Goal: Information Seeking & Learning: Check status

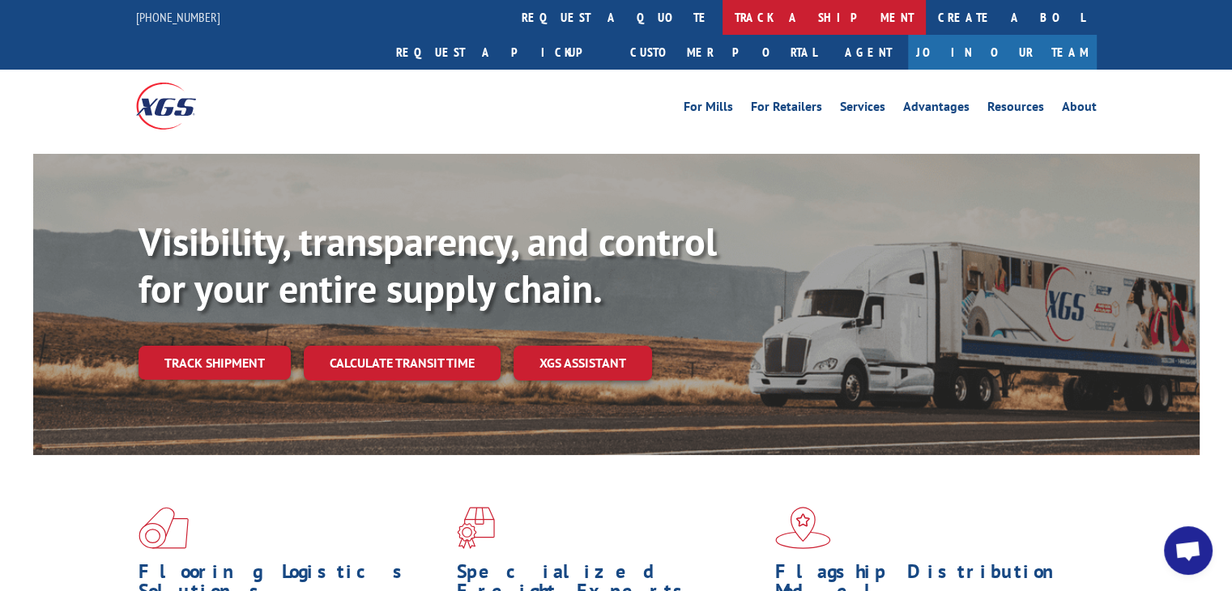
click at [722, 27] on link "track a shipment" at bounding box center [823, 17] width 203 height 35
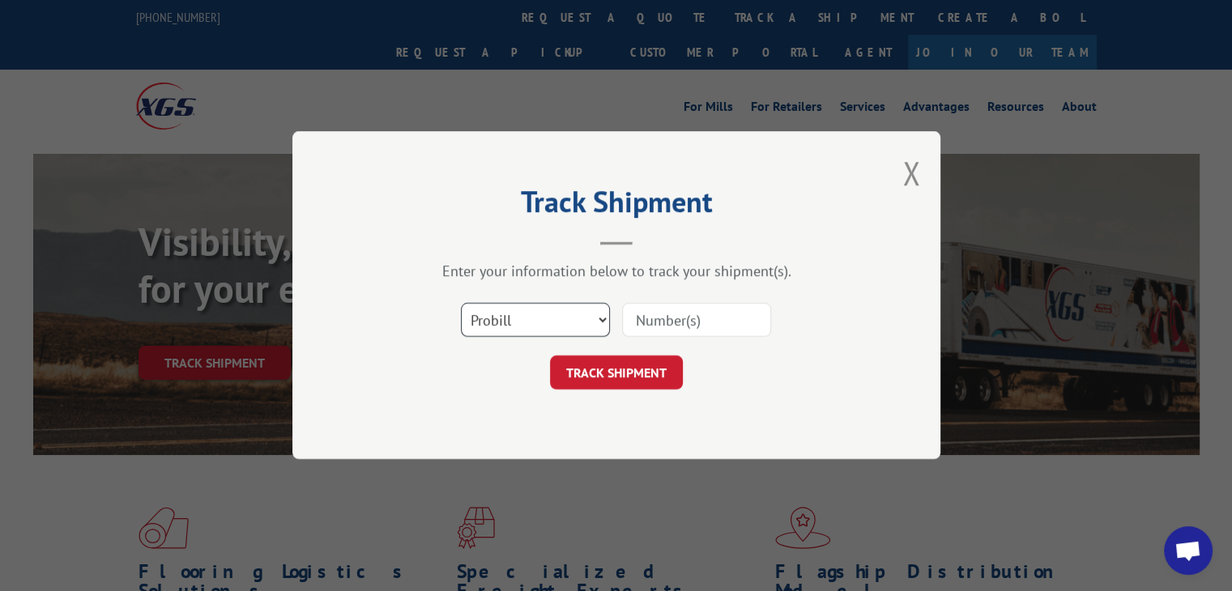
click at [525, 307] on select "Select category... Probill BOL PO" at bounding box center [535, 321] width 149 height 34
select select "po"
click at [461, 304] on select "Select category... Probill BOL PO" at bounding box center [535, 321] width 149 height 34
drag, startPoint x: 755, startPoint y: 307, endPoint x: 726, endPoint y: 320, distance: 31.9
click at [753, 307] on input at bounding box center [696, 321] width 149 height 34
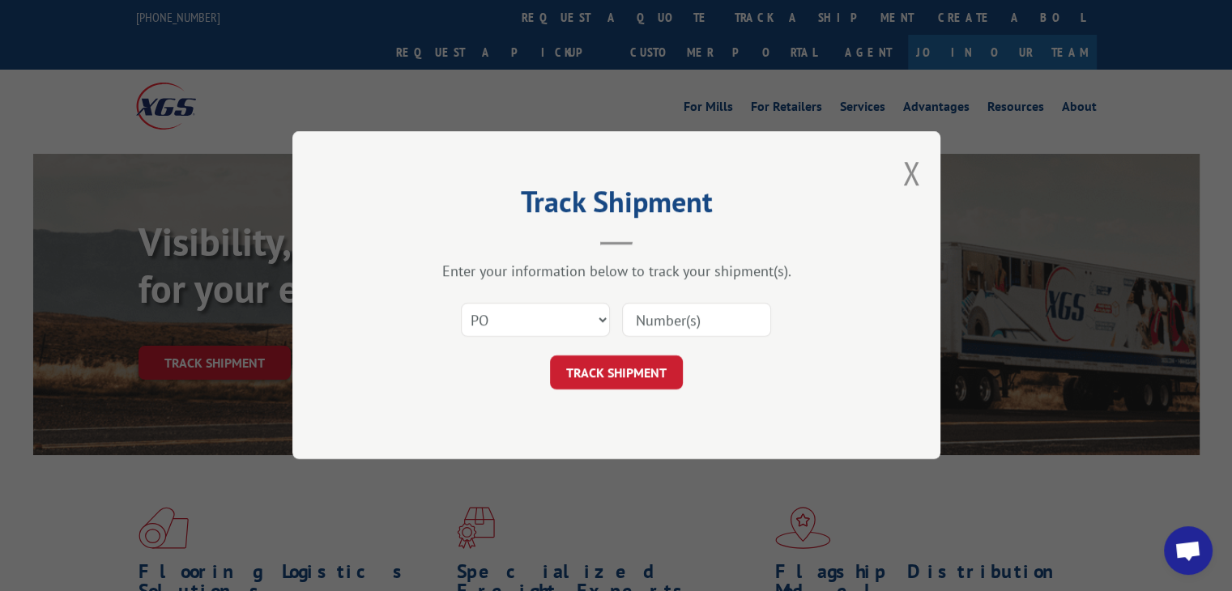
paste input "40548976"
click at [654, 326] on input "40548976" at bounding box center [696, 321] width 149 height 34
type input "40548976"
click at [664, 352] on form "Select category... Probill BOL PO 40548976 TRACK SHIPMENT" at bounding box center [616, 342] width 486 height 96
click at [660, 361] on button "TRACK SHIPMENT" at bounding box center [616, 373] width 133 height 34
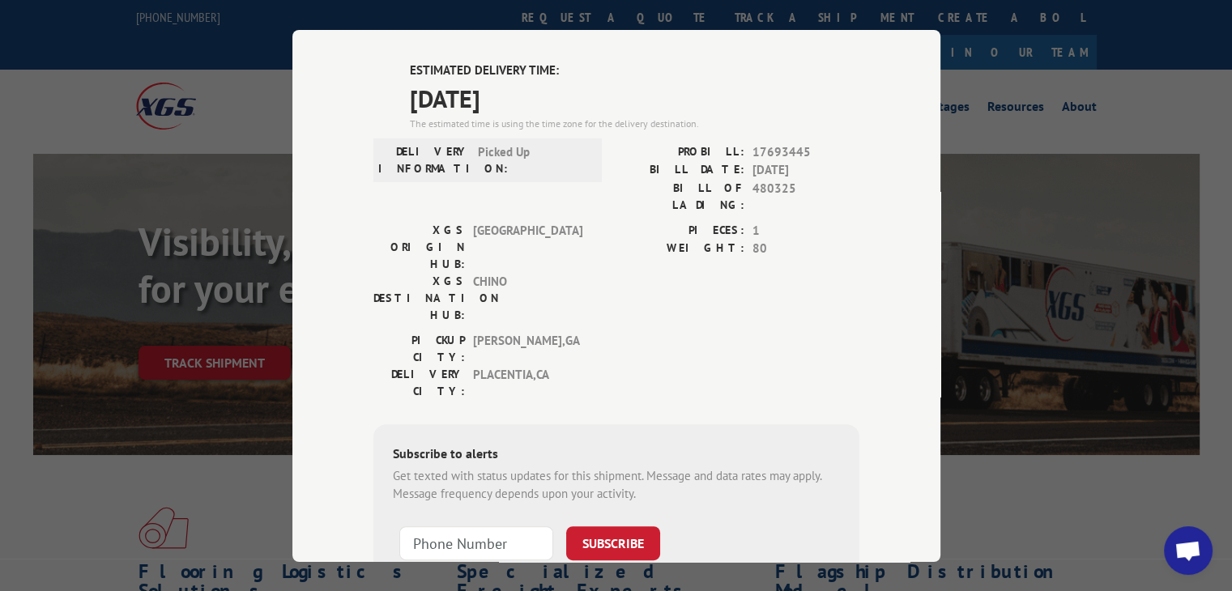
scroll to position [294, 0]
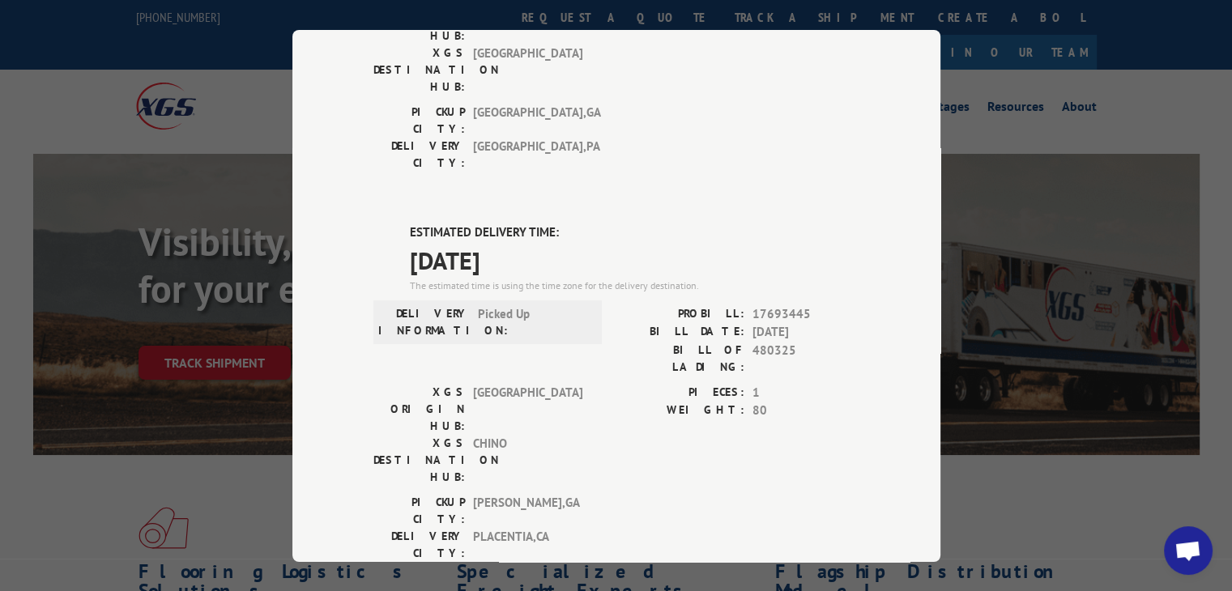
drag, startPoint x: 397, startPoint y: 168, endPoint x: 551, endPoint y: 166, distance: 153.9
click at [551, 223] on div "ESTIMATED DELIVERY TIME: [DATE] The estimated time is using the time zone for t…" at bounding box center [616, 514] width 486 height 582
copy span "[DATE]"
